Goal: Task Accomplishment & Management: Manage account settings

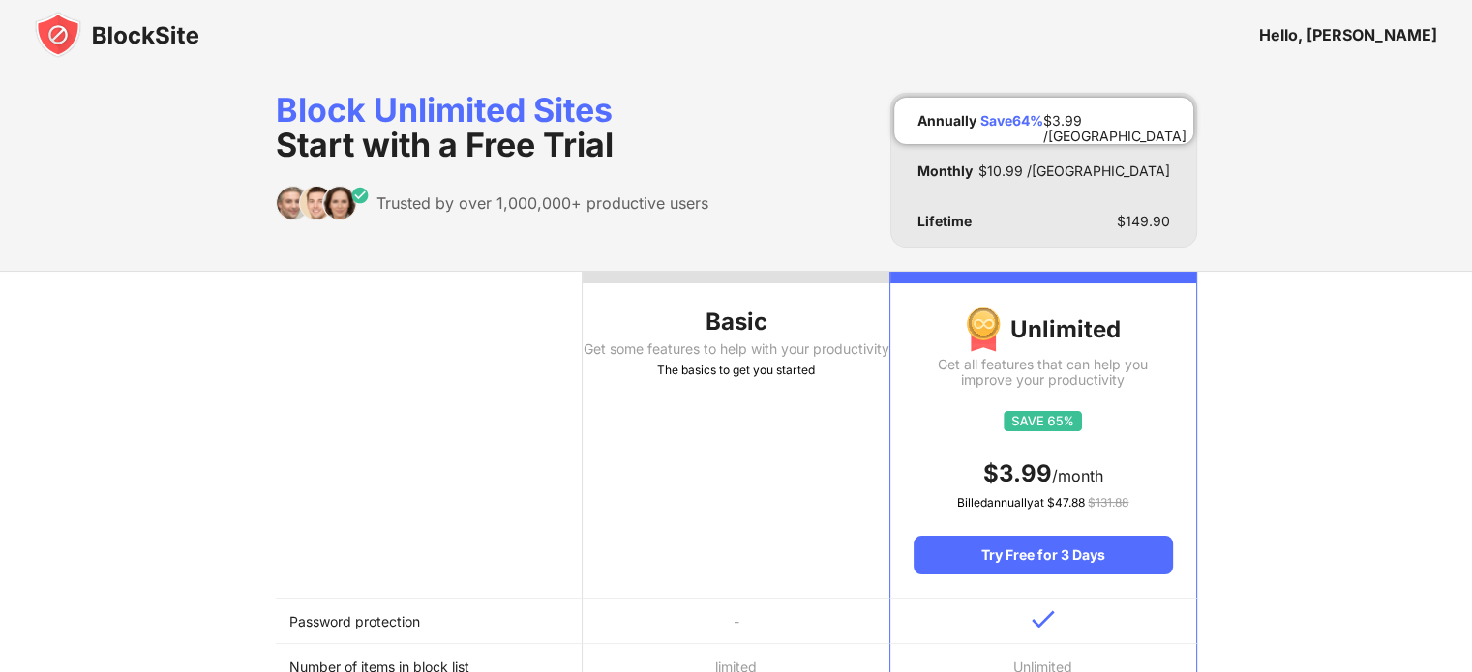
click at [1358, 25] on div "Hello, [PERSON_NAME]" at bounding box center [1348, 34] width 178 height 19
click at [1363, 27] on div "Hello, [PERSON_NAME]" at bounding box center [1348, 34] width 178 height 19
click at [74, 27] on img at bounding box center [117, 35] width 164 height 46
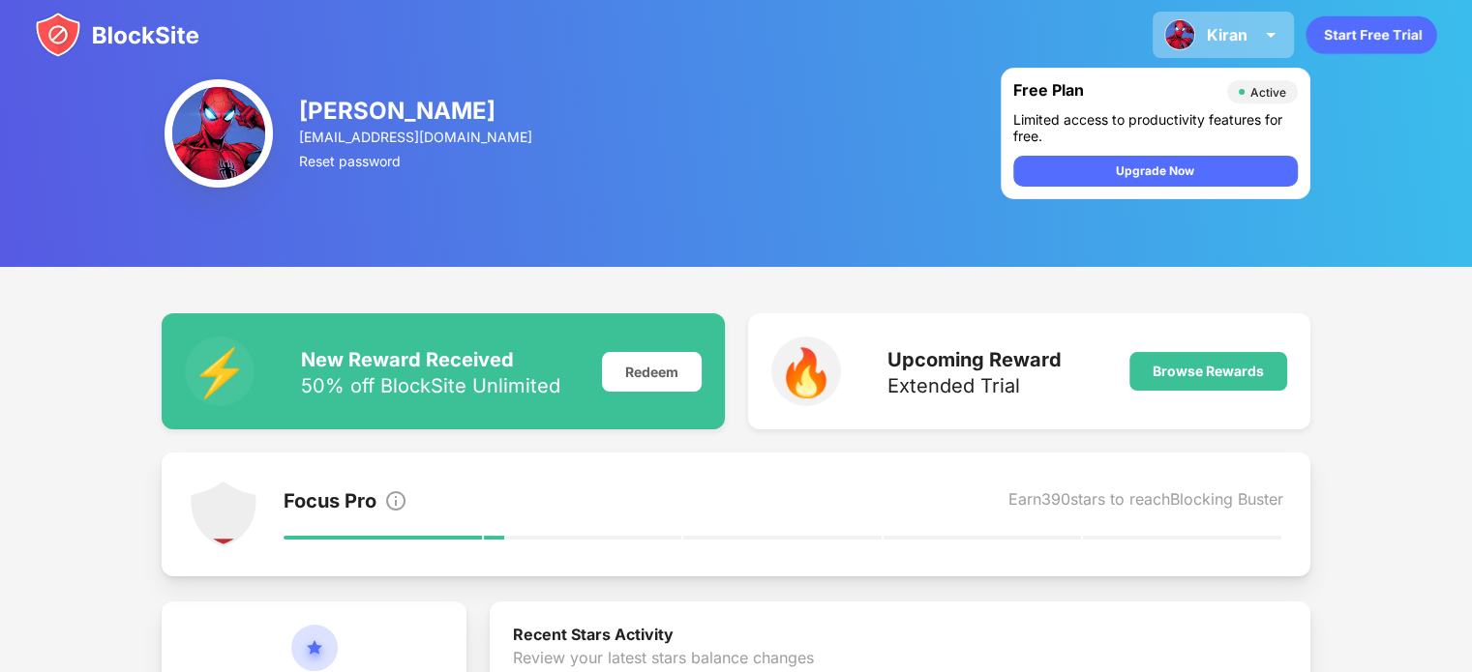
click at [1223, 38] on div "Kiran" at bounding box center [1226, 34] width 41 height 19
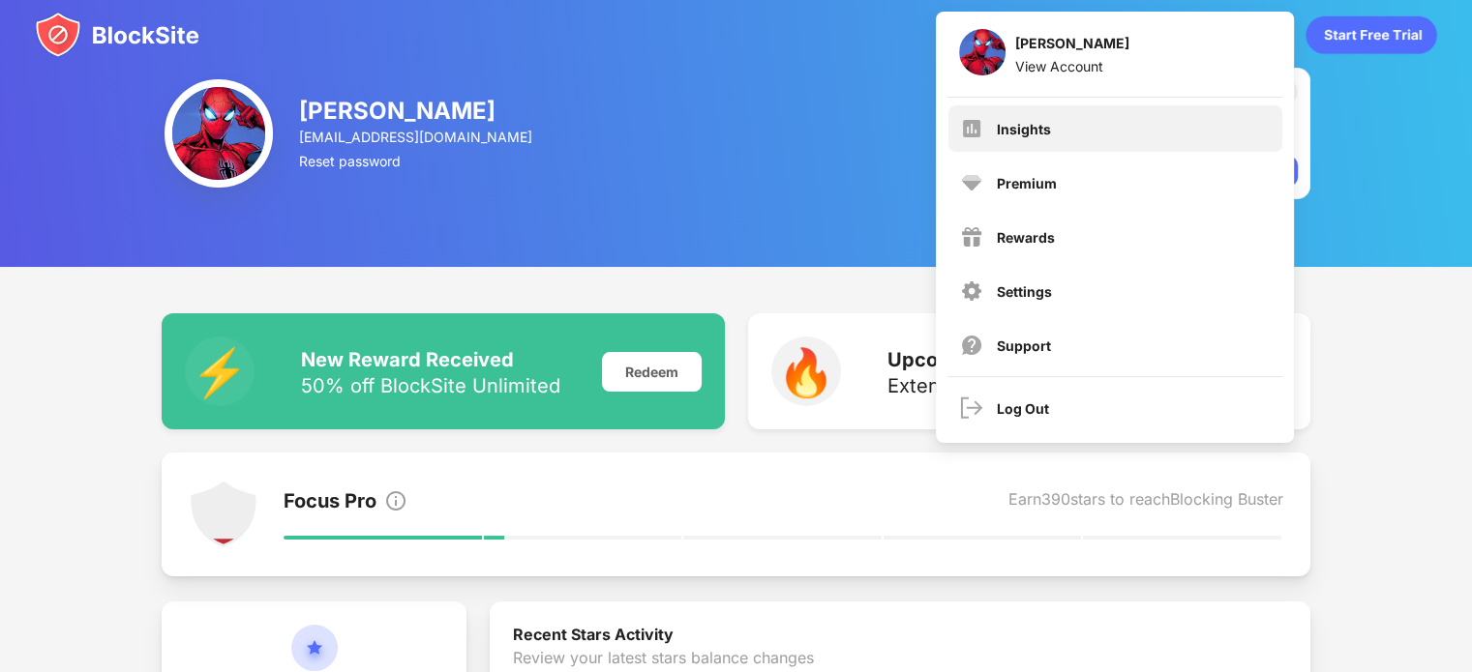
click at [1109, 137] on div "Insights" at bounding box center [1115, 128] width 334 height 46
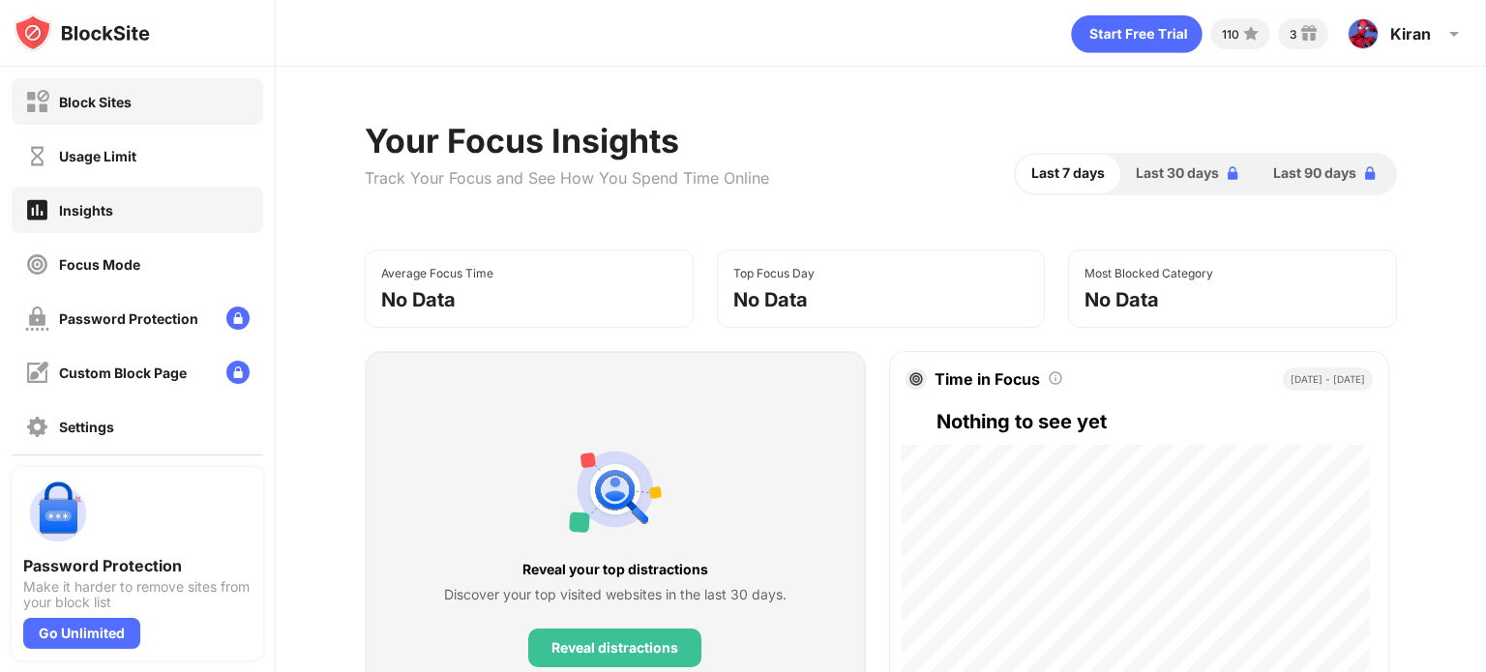
click at [117, 114] on div "Block Sites" at bounding box center [138, 101] width 252 height 46
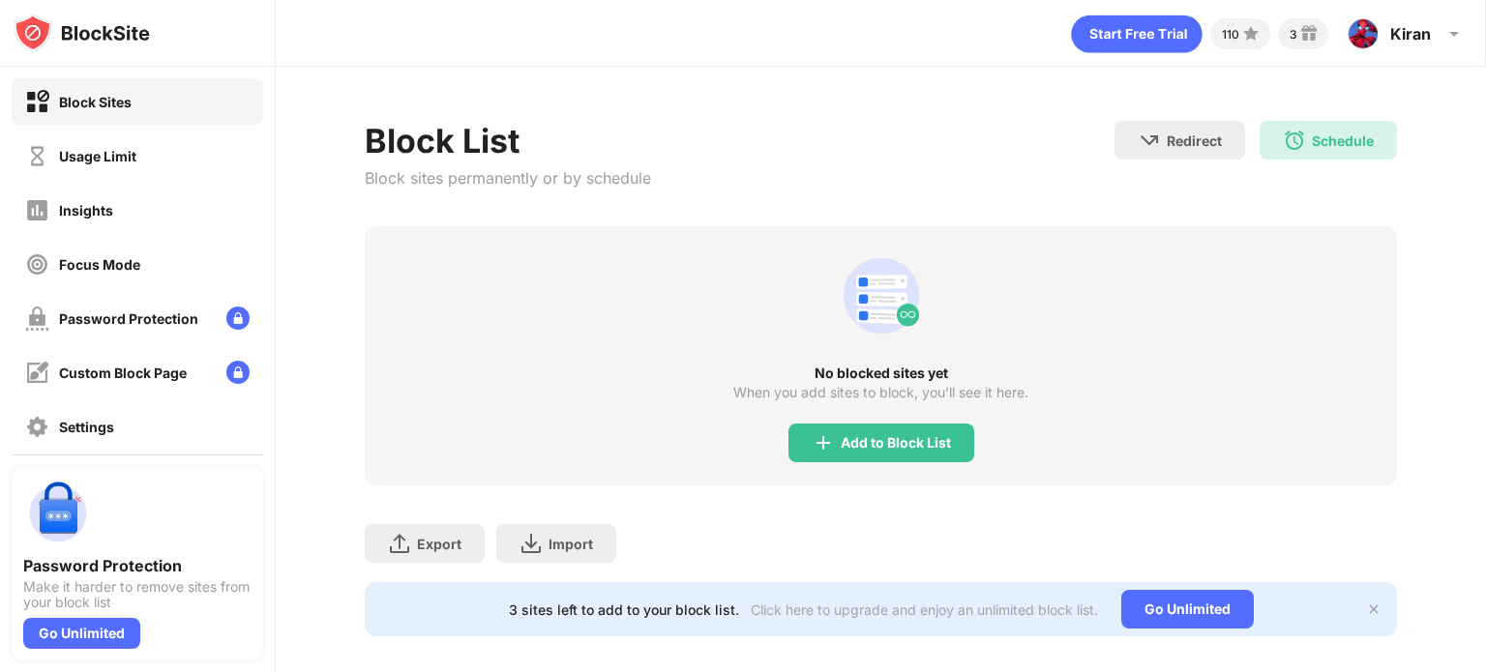
click at [779, 432] on div "No blocked sites yet When you add sites to block, you’ll see it here. Add to Bl…" at bounding box center [881, 355] width 1032 height 259
click at [812, 444] on img at bounding box center [823, 443] width 23 height 23
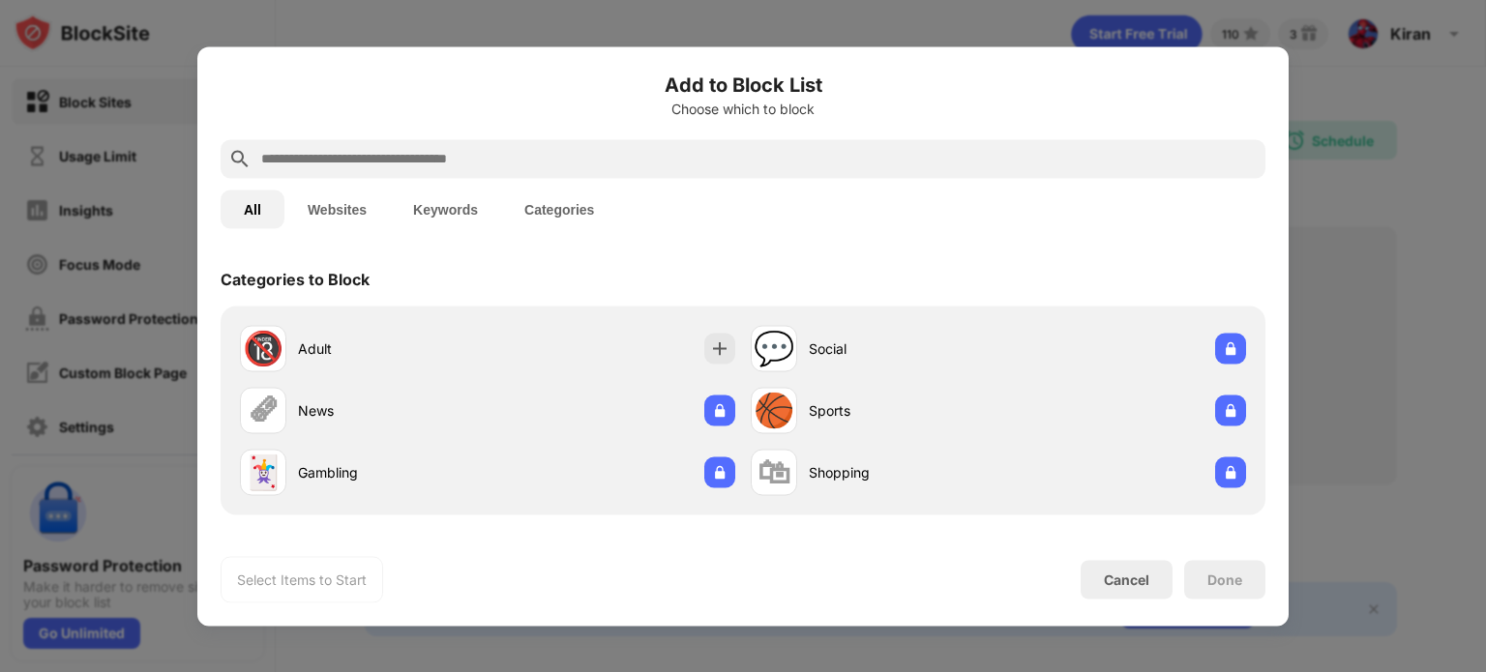
click at [392, 154] on input "text" at bounding box center [758, 158] width 998 height 23
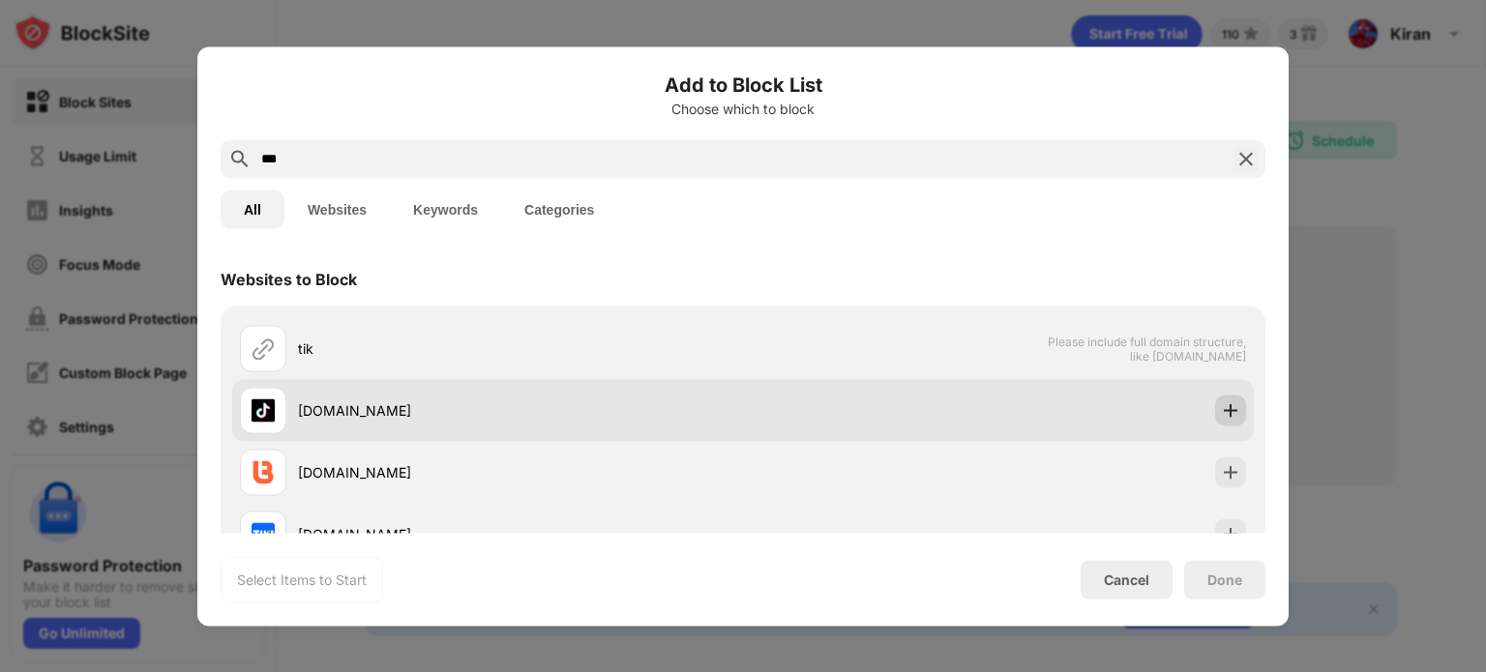
type input "***"
click at [1221, 401] on img at bounding box center [1230, 410] width 19 height 19
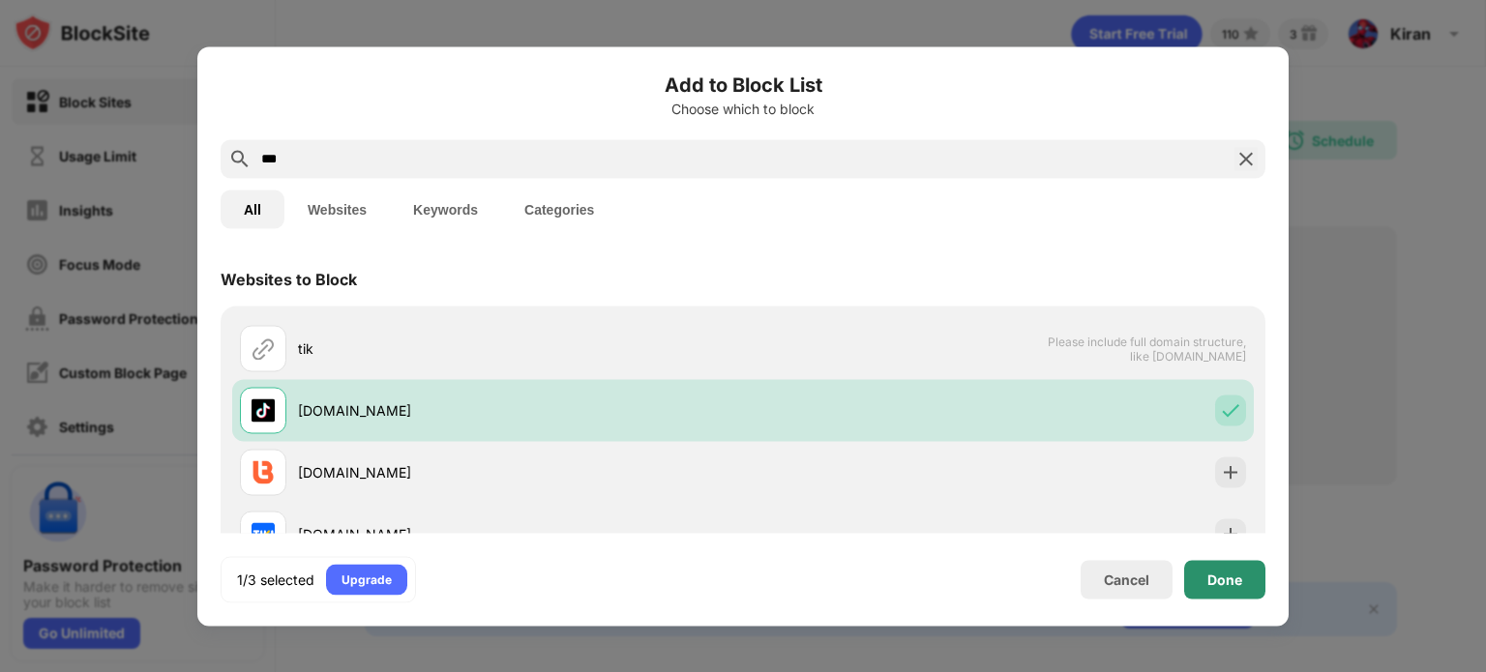
click at [1235, 581] on div "Done" at bounding box center [1224, 579] width 35 height 15
